Goal: Feedback & Contribution: Contribute content

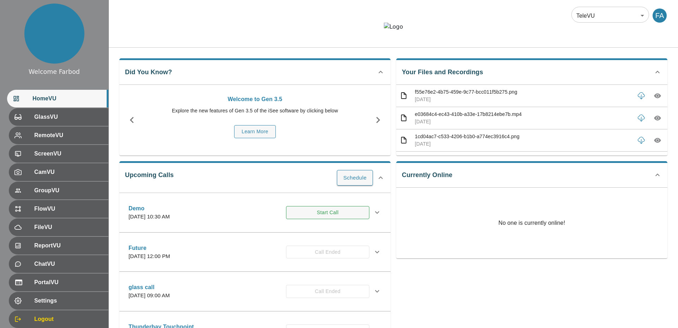
click at [317, 219] on button "Start Call" at bounding box center [327, 212] width 83 height 13
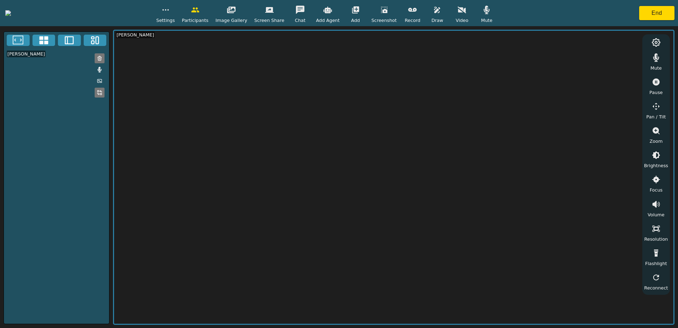
click at [360, 12] on icon "button" at bounding box center [355, 10] width 8 height 8
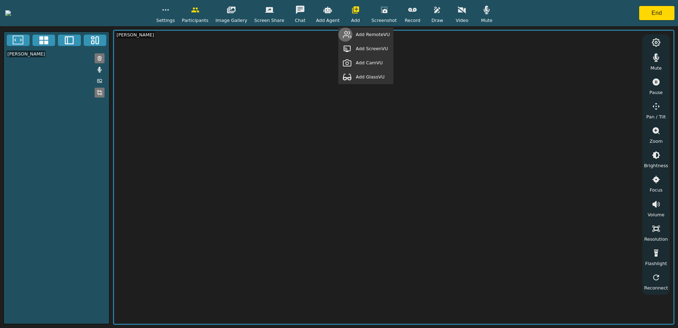
click at [356, 36] on button "button" at bounding box center [347, 35] width 18 height 14
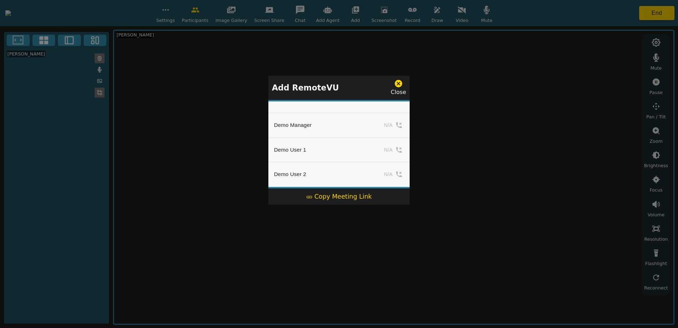
click at [342, 195] on div "Copy Meeting Link" at bounding box center [339, 196] width 66 height 9
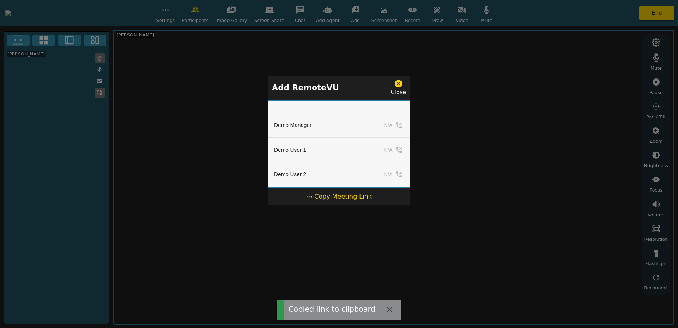
click at [398, 82] on icon at bounding box center [398, 83] width 7 height 7
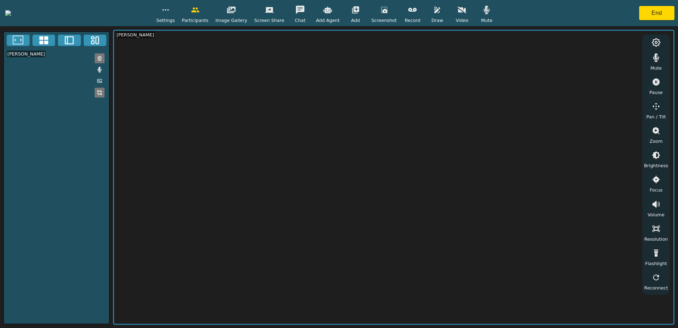
click at [417, 7] on icon "button" at bounding box center [412, 10] width 8 height 8
click at [471, 14] on button "button" at bounding box center [462, 10] width 18 height 14
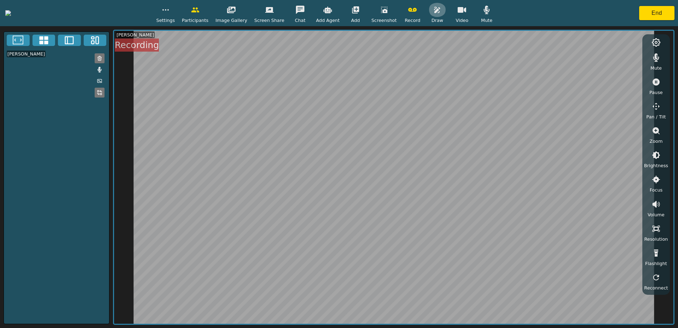
click at [441, 10] on icon "button" at bounding box center [437, 10] width 8 height 8
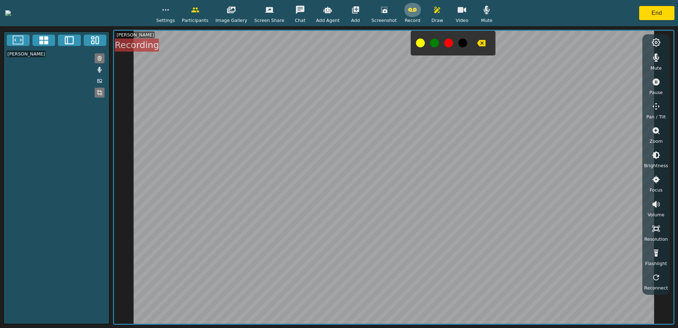
click at [417, 11] on icon "button" at bounding box center [412, 10] width 8 height 4
click at [441, 13] on icon "button" at bounding box center [437, 10] width 8 height 8
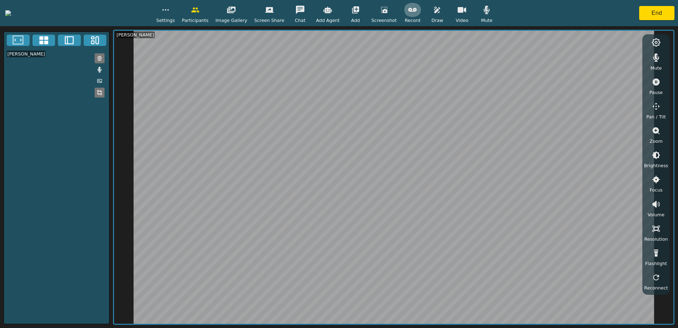
click at [417, 12] on icon "button" at bounding box center [412, 10] width 8 height 8
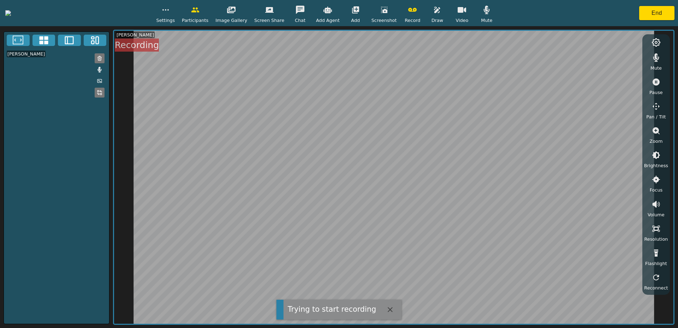
click at [441, 13] on icon "button" at bounding box center [437, 10] width 8 height 8
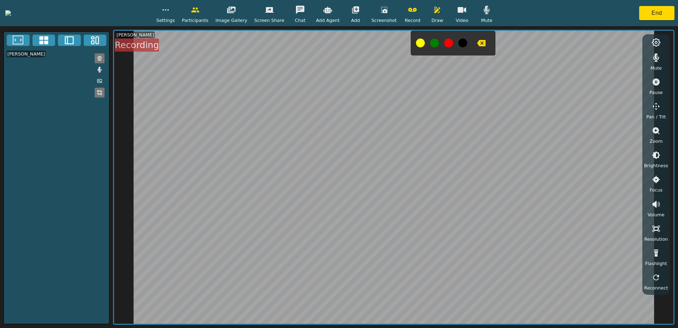
click at [485, 47] on icon "button" at bounding box center [481, 43] width 8 height 8
click at [446, 16] on button "button" at bounding box center [437, 10] width 18 height 14
click at [417, 12] on icon "button" at bounding box center [412, 10] width 8 height 8
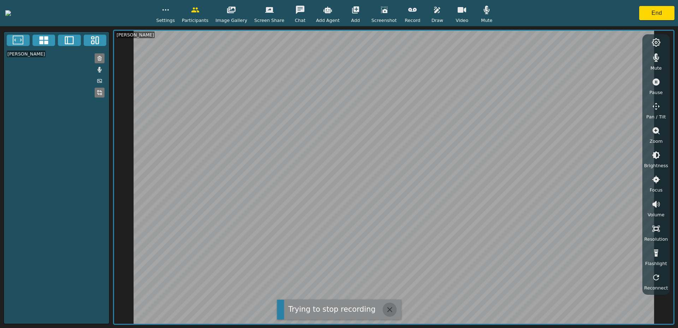
click at [387, 309] on icon "button" at bounding box center [389, 309] width 5 height 5
click at [417, 12] on icon "button" at bounding box center [412, 10] width 8 height 8
click at [441, 9] on icon "button" at bounding box center [437, 10] width 8 height 8
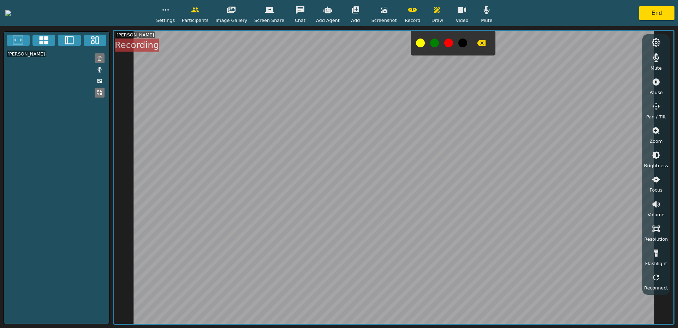
click at [486, 43] on icon "button" at bounding box center [481, 43] width 8 height 6
click at [446, 12] on button "button" at bounding box center [437, 10] width 18 height 14
click at [421, 13] on button "button" at bounding box center [413, 10] width 18 height 14
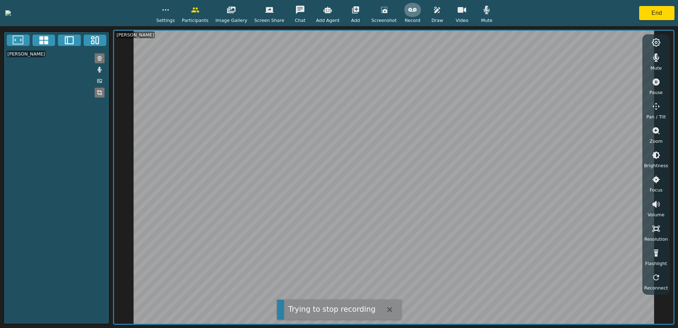
click at [417, 10] on icon "button" at bounding box center [412, 10] width 8 height 4
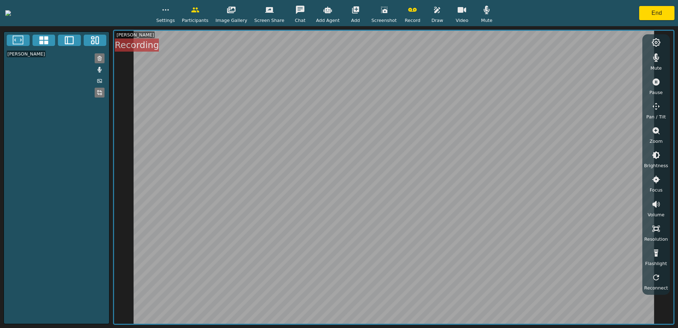
click at [440, 12] on icon "button" at bounding box center [437, 10] width 6 height 6
click at [446, 16] on button "button" at bounding box center [437, 10] width 18 height 14
click at [486, 44] on icon "button" at bounding box center [481, 43] width 8 height 6
click at [417, 12] on icon "button" at bounding box center [412, 10] width 8 height 8
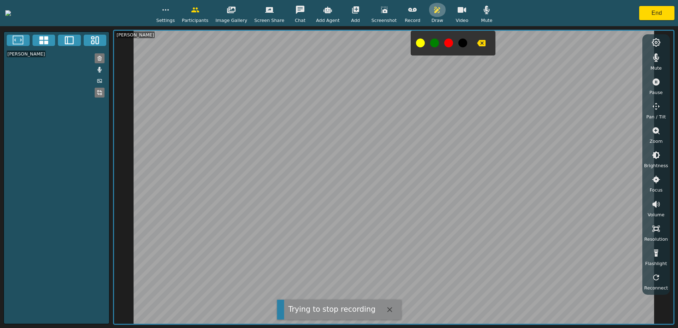
click at [441, 6] on icon "button" at bounding box center [437, 10] width 8 height 8
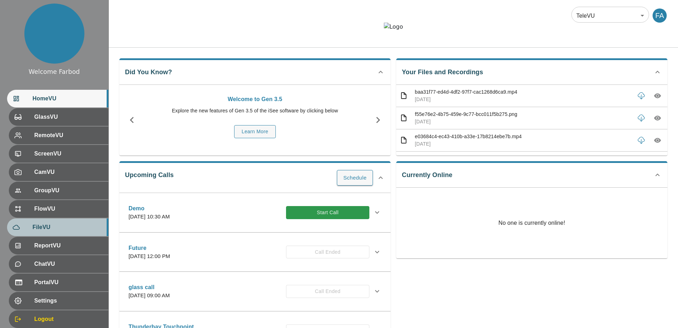
click at [56, 225] on span "FileVU" at bounding box center [67, 227] width 70 height 8
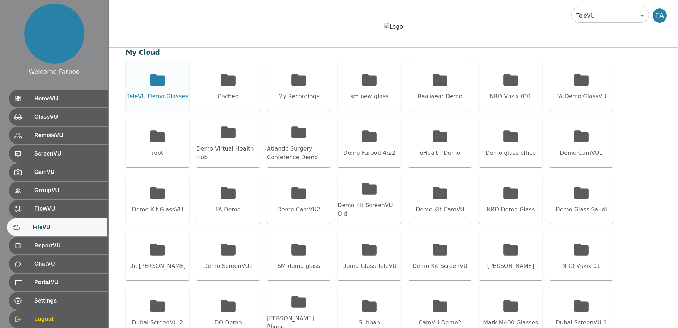
click at [162, 101] on div "TeleVU Demo Glasses" at bounding box center [157, 96] width 61 height 8
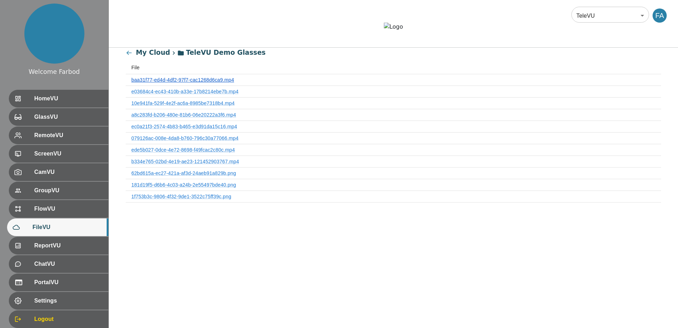
click at [179, 83] on link "baa31f77-ed4d-4df2-97f7-cac1268d6ca9.mp4" at bounding box center [182, 80] width 103 height 6
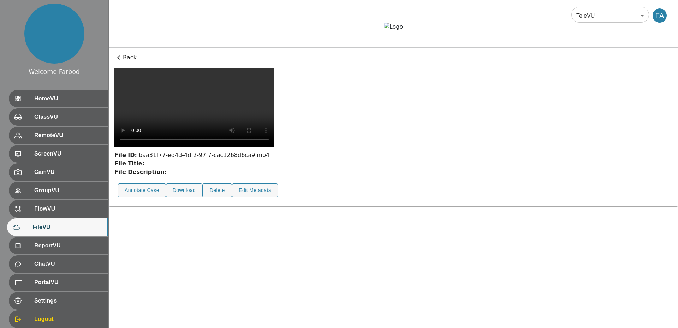
click at [132, 62] on p "Back" at bounding box center [393, 57] width 558 height 8
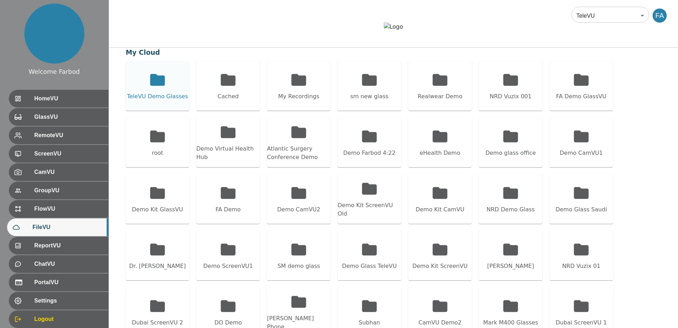
click at [149, 101] on div "TeleVU Demo Glasses" at bounding box center [157, 96] width 61 height 8
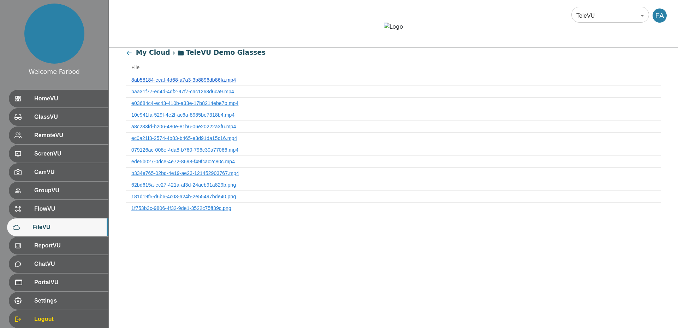
click at [163, 83] on link "8ab58184-ecaf-4d68-a7a3-3b8896db86fa.mp4" at bounding box center [183, 80] width 104 height 6
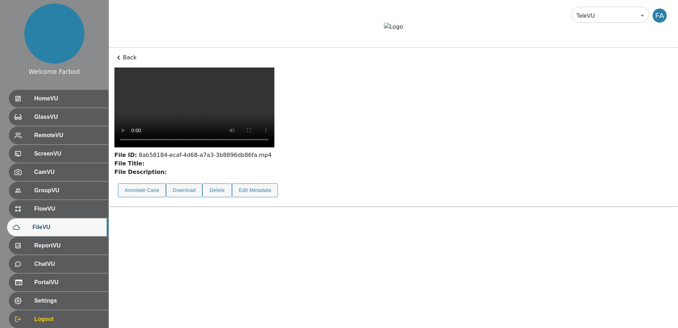
click at [125, 62] on p "Back" at bounding box center [393, 57] width 558 height 8
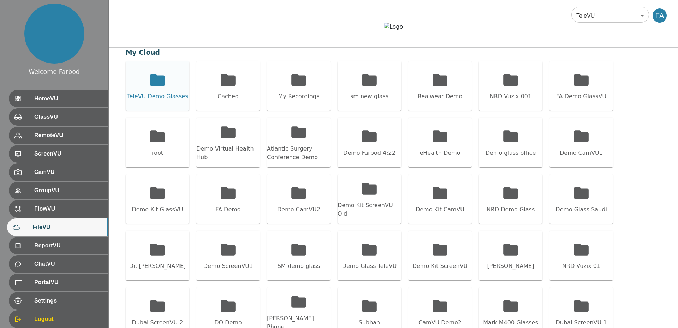
click at [153, 85] on icon at bounding box center [157, 80] width 15 height 12
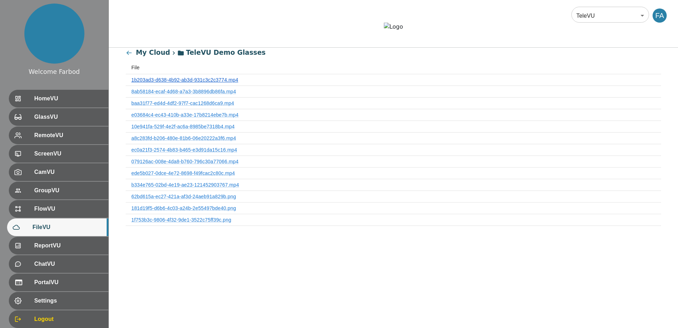
click at [166, 83] on link "1b203ad3-d638-4b92-ab3d-931c3c2c3774.mp4" at bounding box center [184, 80] width 107 height 6
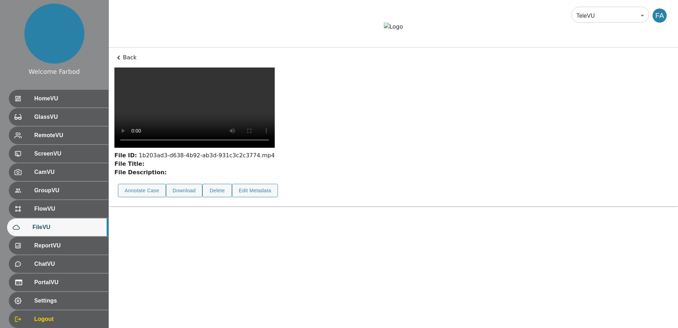
click at [129, 62] on p "Back" at bounding box center [393, 57] width 558 height 8
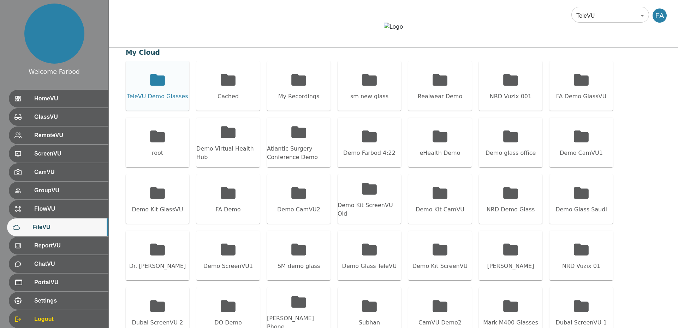
click at [148, 99] on div "TeleVU Demo Glasses" at bounding box center [158, 85] width 64 height 49
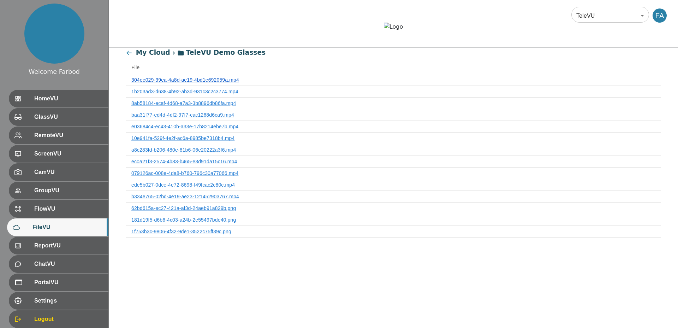
click at [157, 83] on link "304ee029-39ea-4a8d-ae19-4bd1e692059a.mp4" at bounding box center [185, 80] width 108 height 6
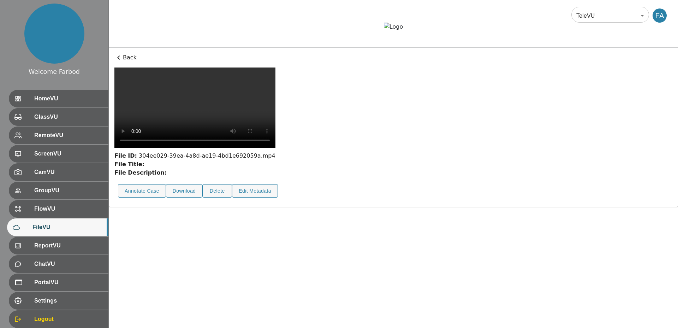
click at [157, 176] on strong "File Description:" at bounding box center [140, 172] width 52 height 7
click at [147, 198] on button "Annotate Case" at bounding box center [142, 191] width 48 height 14
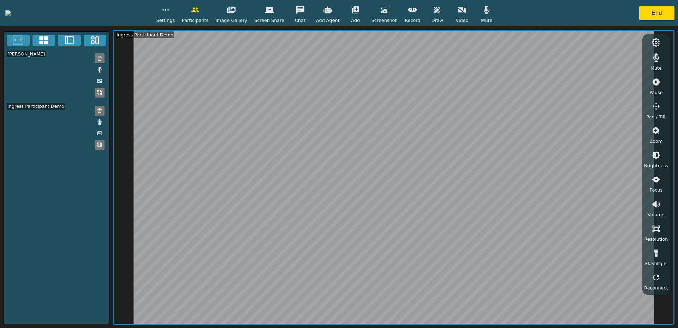
click at [466, 8] on icon "button" at bounding box center [462, 10] width 8 height 8
click at [654, 14] on button "End" at bounding box center [656, 13] width 35 height 14
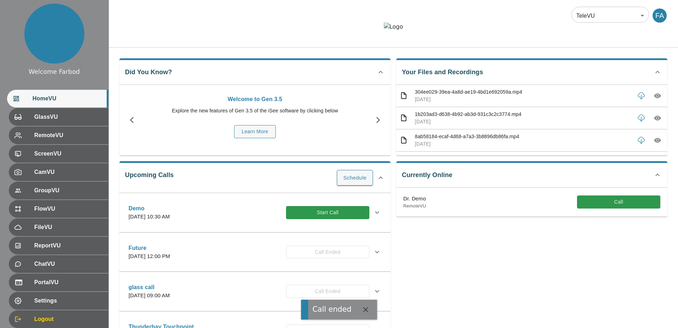
click at [329, 75] on div "Did You Know? Welcome to Gen 3.5 Explore the new features of Gen 3.5 of the iSe…" at bounding box center [252, 104] width 277 height 103
click at [187, 42] on div at bounding box center [393, 32] width 569 height 19
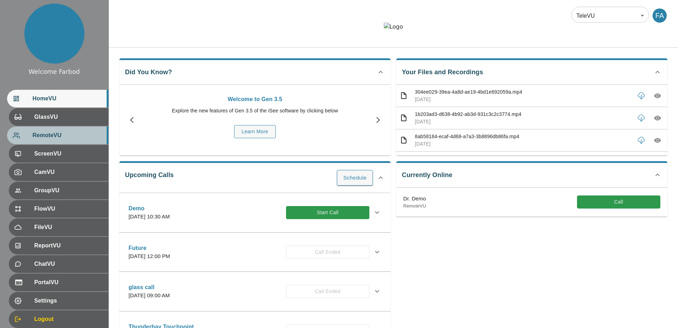
click at [67, 133] on span "RemoteVU" at bounding box center [67, 135] width 70 height 8
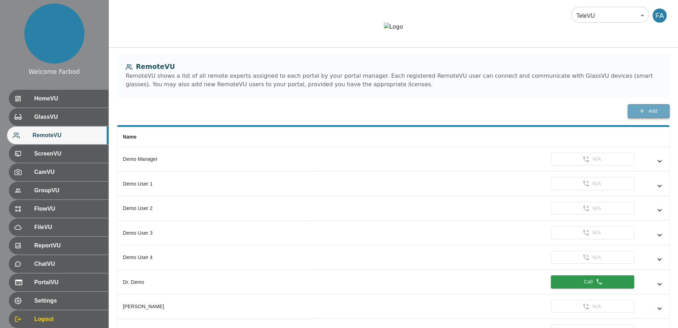
click at [649, 115] on span "Add" at bounding box center [652, 111] width 9 height 9
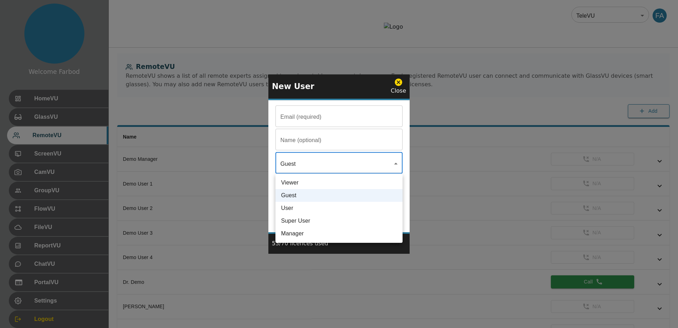
click at [287, 162] on body "Welcome Farbod HomeVU GlassVU RemoteVU ScreenVU CamVU GroupVU FlowVU FileVU Rep…" at bounding box center [339, 225] width 678 height 450
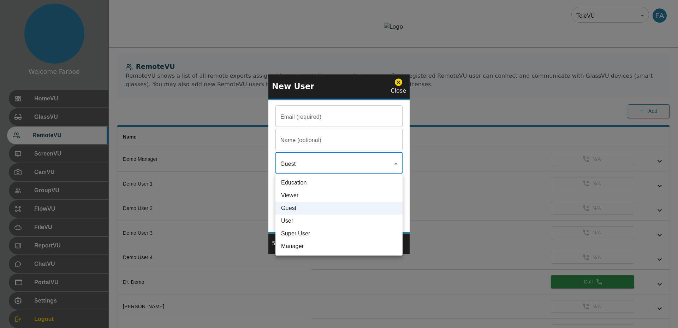
click at [399, 83] on div at bounding box center [339, 164] width 678 height 328
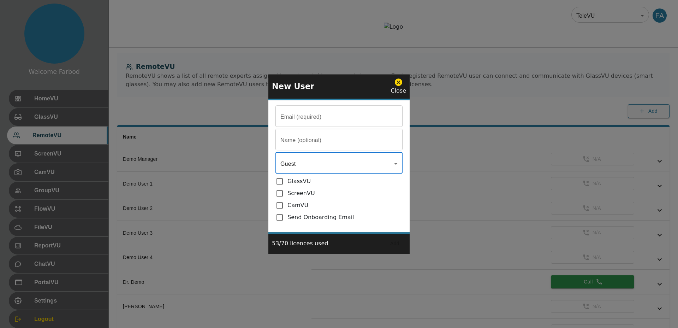
click at [396, 81] on icon at bounding box center [398, 81] width 7 height 7
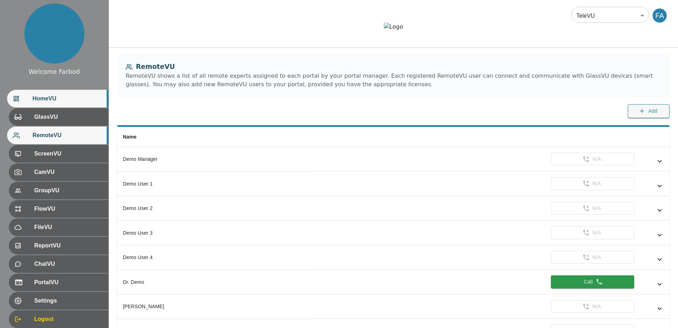
click at [37, 98] on span "HomeVU" at bounding box center [67, 98] width 70 height 8
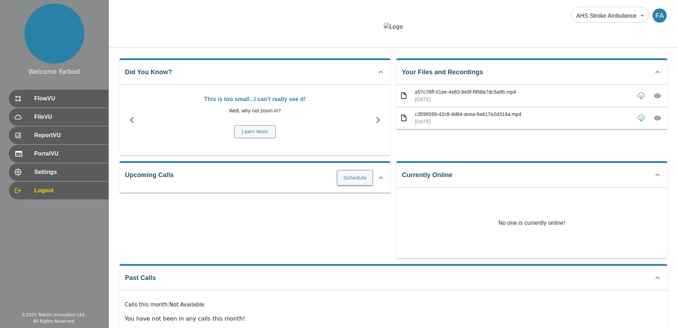
click at [185, 70] on div "Did You Know? This is too small...I can't really see it! Well, why not zoom in?…" at bounding box center [393, 202] width 569 height 309
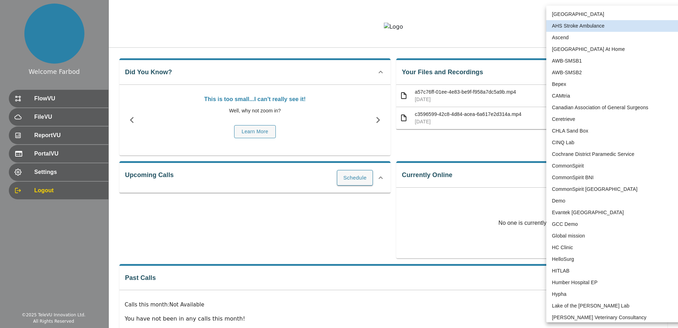
click at [590, 16] on body "Welcome Farbod FlowVU FileVU ReportVU PortalVU Settings Logout © 2025 TeleVU In…" at bounding box center [339, 178] width 678 height 357
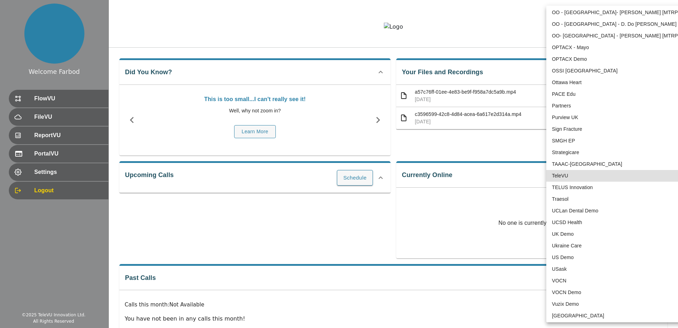
type input "1"
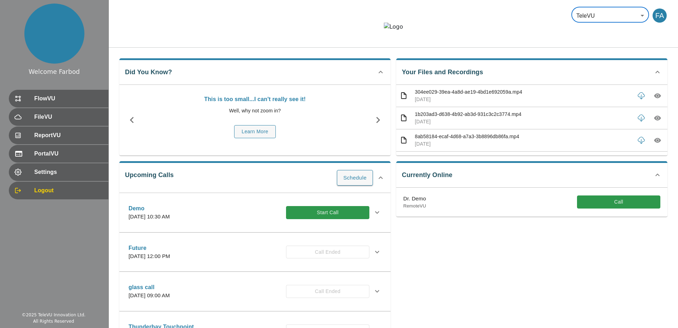
click at [363, 42] on div at bounding box center [393, 32] width 569 height 19
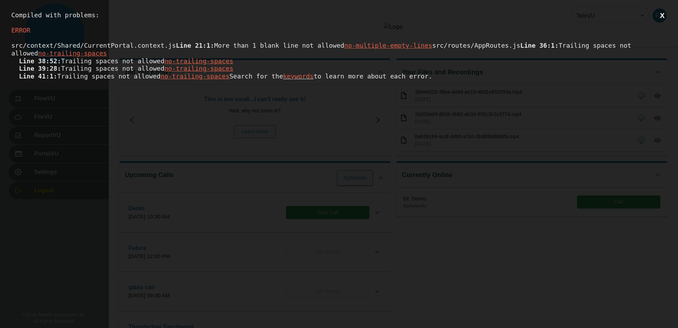
scroll to position [0, 0]
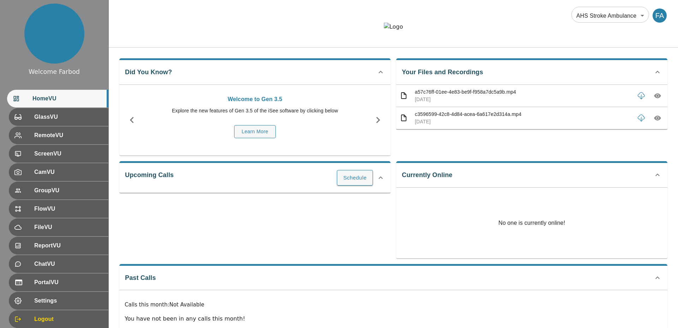
click at [608, 17] on body "Welcome Farbod HomeVU GlassVU RemoteVU ScreenVU CamVU GroupVU FlowVU FileVU Rep…" at bounding box center [339, 178] width 678 height 357
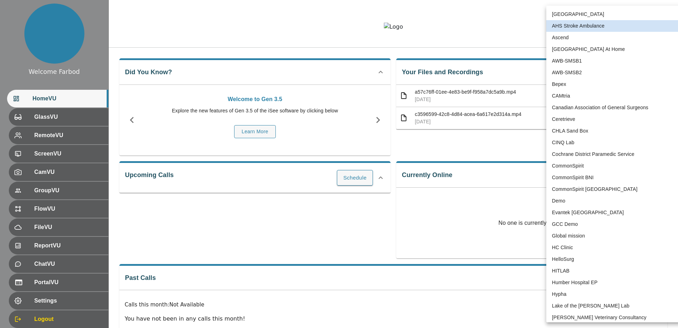
scroll to position [1411, 0]
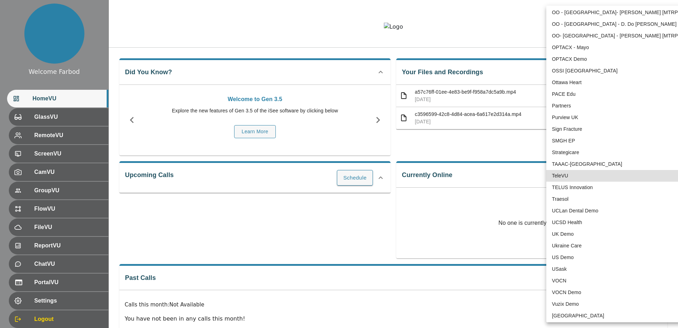
type input "1"
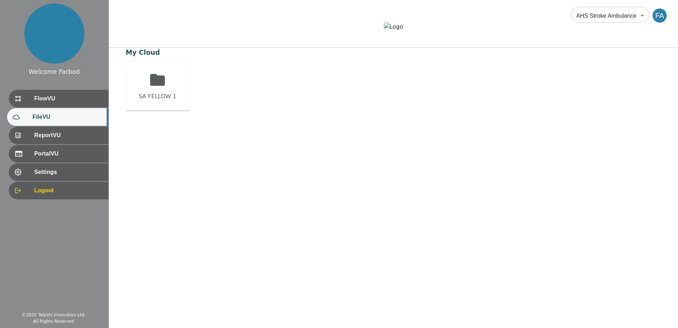
click at [601, 14] on body "Welcome Farbod FlowVU FileVU ReportVU PortalVU Settings Logout © 2025 TeleVU In…" at bounding box center [339, 152] width 678 height 305
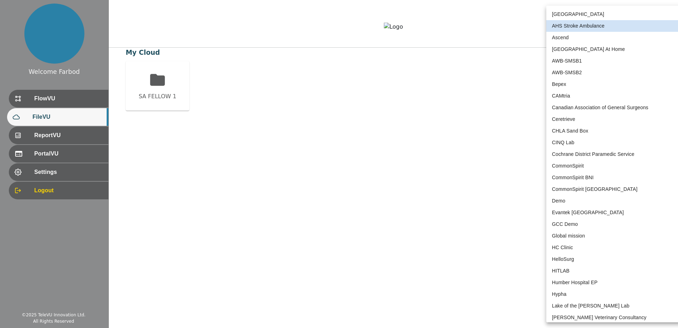
scroll to position [1411, 0]
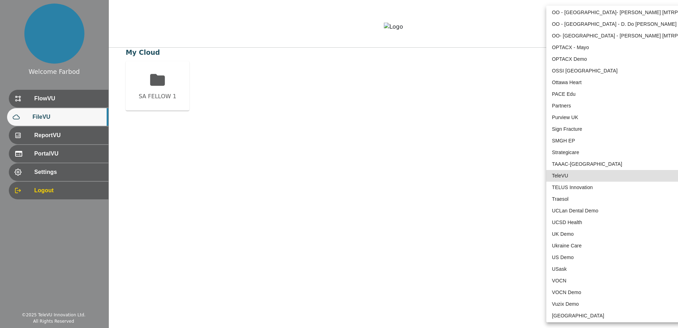
type input "1"
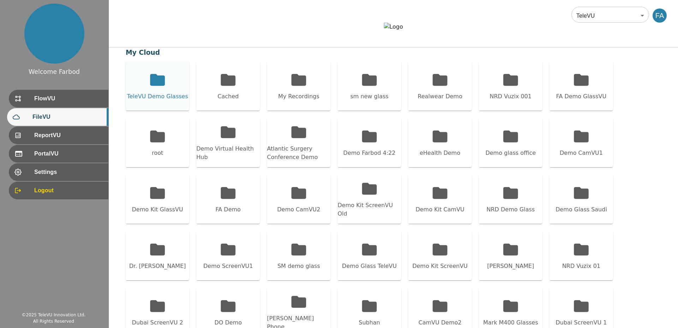
click at [162, 89] on icon at bounding box center [158, 80] width 18 height 18
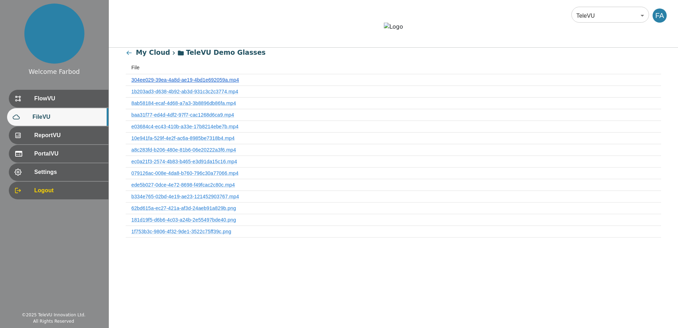
click at [170, 83] on link "304ee029-39ea-4a8d-ae19-4bd1e692059a.mp4" at bounding box center [185, 80] width 108 height 6
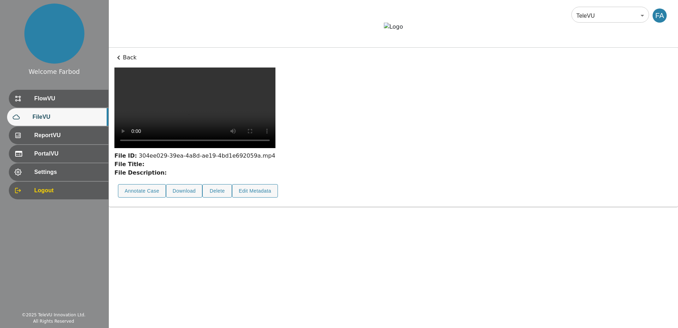
click at [130, 62] on p "Back" at bounding box center [393, 57] width 558 height 8
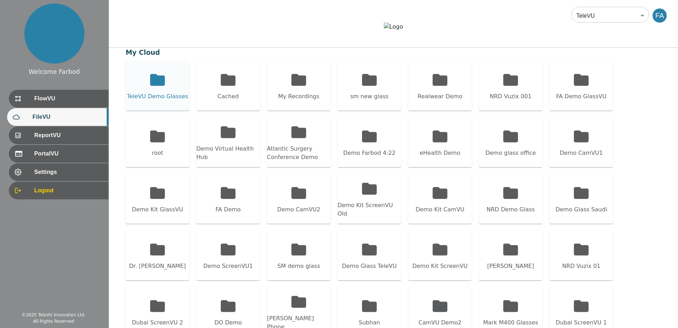
click at [164, 101] on div "TeleVU Demo Glasses" at bounding box center [157, 96] width 61 height 8
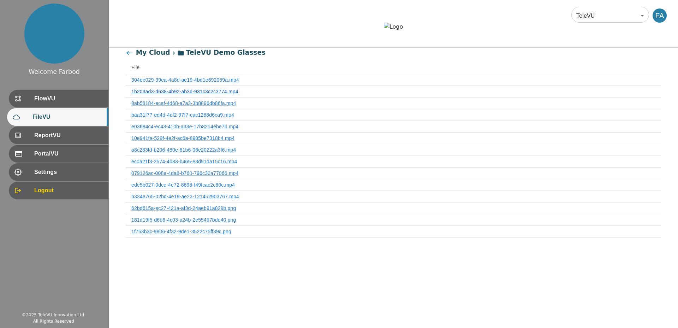
click at [165, 94] on link "1b203ad3-d638-4b92-ab3d-931c3c2c3774.mp4" at bounding box center [184, 92] width 107 height 6
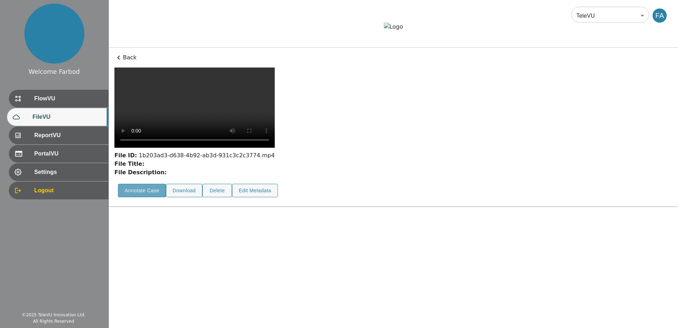
click at [142, 197] on button "Annotate Case" at bounding box center [142, 191] width 48 height 14
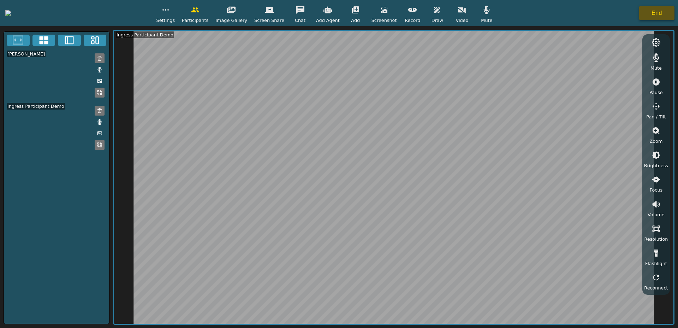
click at [664, 17] on button "End" at bounding box center [656, 13] width 35 height 14
